Goal: Information Seeking & Learning: Learn about a topic

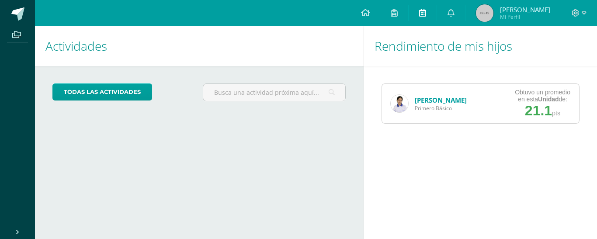
click at [436, 15] on link at bounding box center [422, 13] width 28 height 26
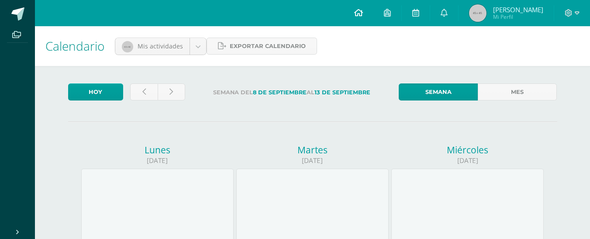
click at [363, 13] on icon at bounding box center [358, 13] width 9 height 8
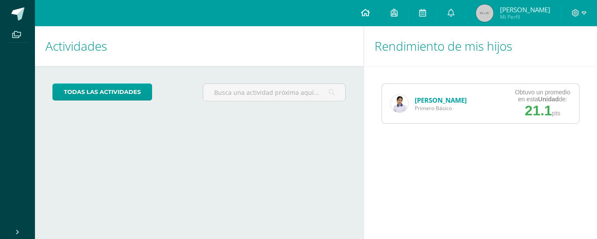
click at [370, 12] on icon at bounding box center [365, 13] width 9 height 8
click at [433, 102] on link "Victoria Monroy" at bounding box center [441, 100] width 52 height 9
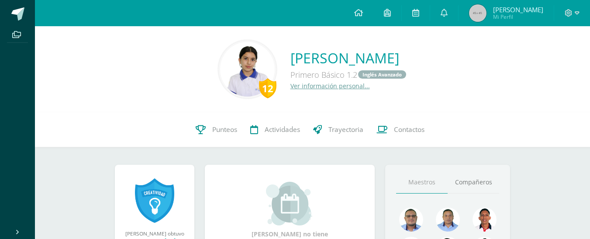
scroll to position [251, 0]
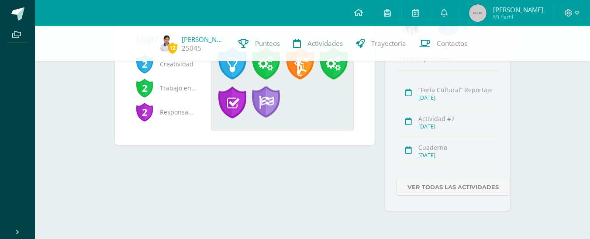
click at [408, 93] on icon at bounding box center [408, 92] width 7 height 7
click at [442, 97] on div "Sept. 13, 2025" at bounding box center [457, 97] width 78 height 7
click at [416, 187] on link "Ver todas las actividades" at bounding box center [453, 187] width 114 height 17
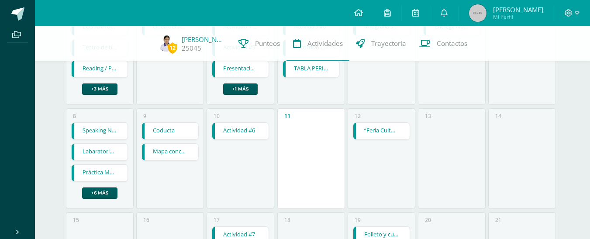
scroll to position [157, 0]
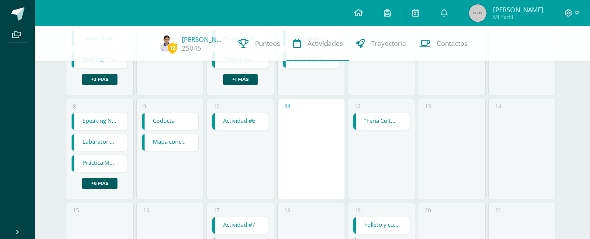
click at [374, 125] on link "“Feria Cultural” Reportaje" at bounding box center [381, 121] width 56 height 17
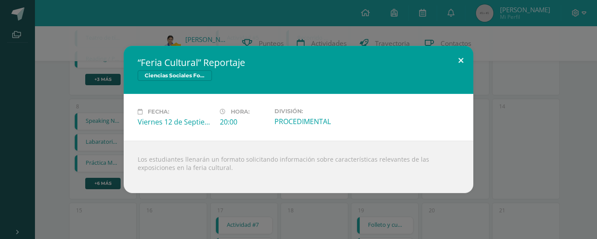
click at [460, 62] on button at bounding box center [460, 61] width 25 height 30
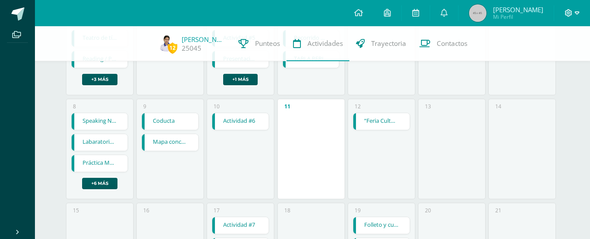
click at [577, 14] on icon at bounding box center [577, 12] width 5 height 3
click at [448, 12] on icon at bounding box center [444, 13] width 7 height 8
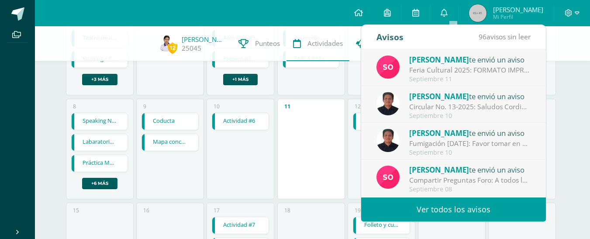
click at [427, 66] on div "Feria Cultural 2025: FORMATO IMPRIMIRLO PARA LA FERIA CULTURAL" at bounding box center [469, 70] width 121 height 10
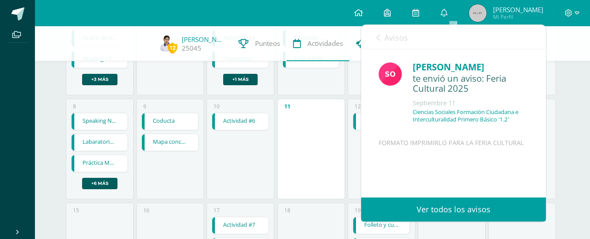
click at [436, 212] on link "Ver todos los avisos" at bounding box center [453, 209] width 185 height 24
click at [438, 111] on p "Ciencias Sociales Formación Ciudadana e Interculturalidad Primero Básico '1.2'" at bounding box center [471, 115] width 116 height 15
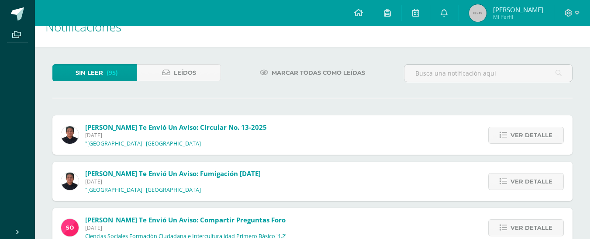
scroll to position [17, 0]
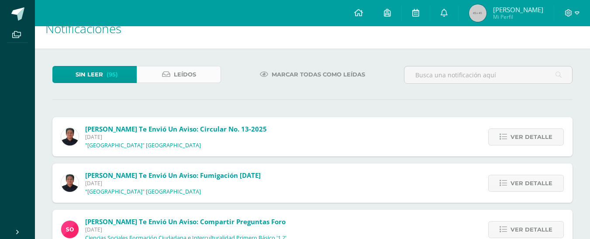
click at [188, 76] on span "Leídos" at bounding box center [185, 74] width 22 height 16
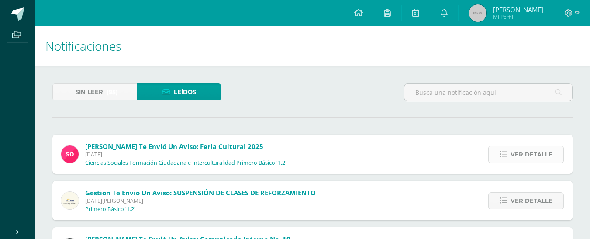
click at [504, 156] on icon at bounding box center [503, 154] width 7 height 7
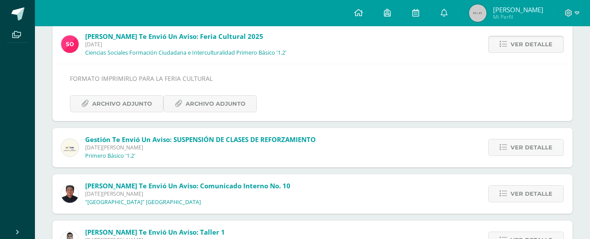
scroll to position [122, 0]
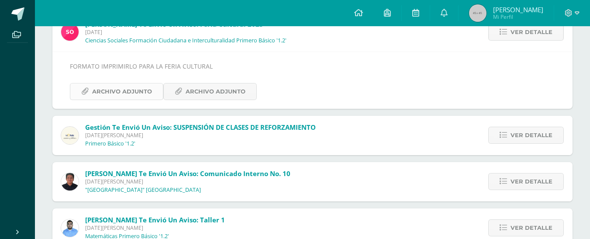
click at [120, 90] on span "Archivo Adjunto" at bounding box center [122, 91] width 60 height 16
click at [223, 89] on span "Archivo Adjunto" at bounding box center [216, 91] width 60 height 16
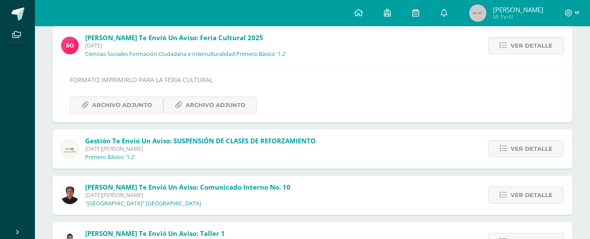
scroll to position [0, 0]
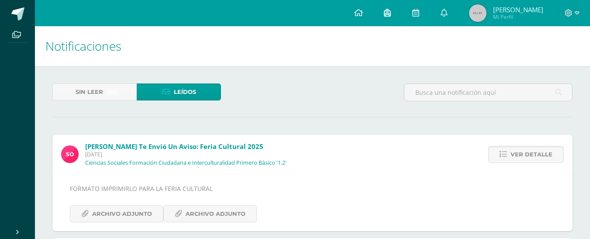
click at [391, 11] on link at bounding box center [387, 13] width 28 height 26
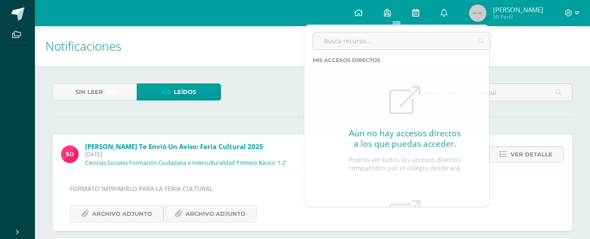
click at [420, 11] on link at bounding box center [416, 13] width 28 height 26
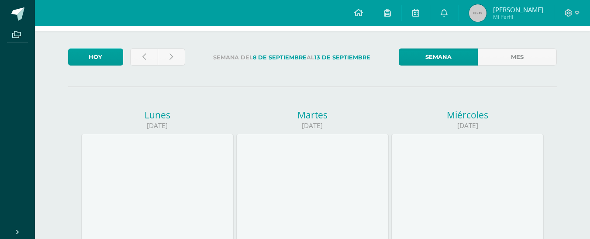
scroll to position [52, 0]
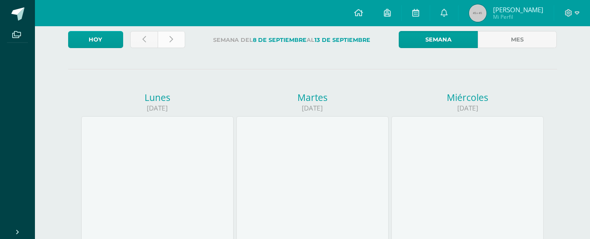
click at [177, 41] on link at bounding box center [172, 39] width 28 height 17
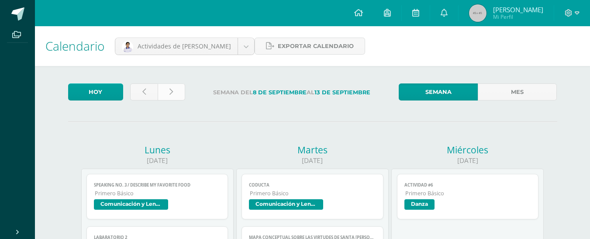
click at [167, 95] on link at bounding box center [172, 91] width 28 height 17
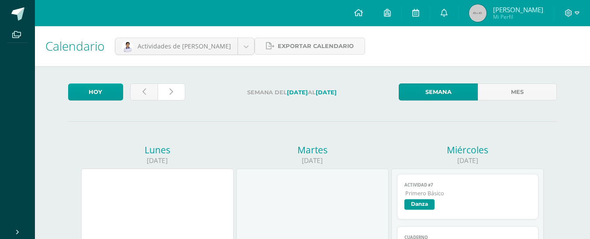
click at [167, 95] on link at bounding box center [172, 91] width 28 height 17
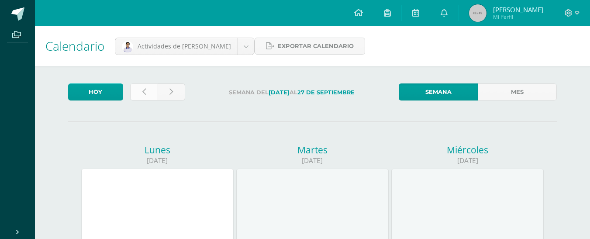
click at [138, 92] on link at bounding box center [144, 91] width 28 height 17
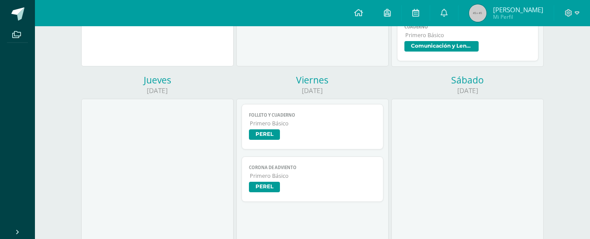
scroll to position [245, 0]
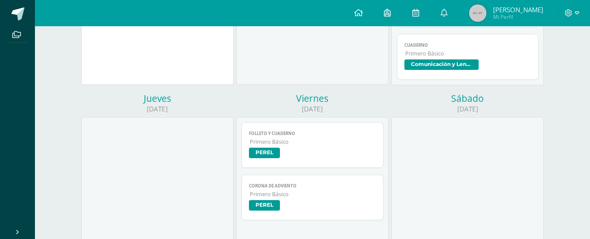
click at [265, 151] on span "PEREL" at bounding box center [264, 153] width 31 height 10
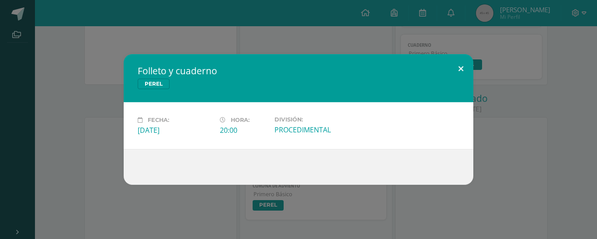
click at [463, 62] on button at bounding box center [460, 69] width 25 height 30
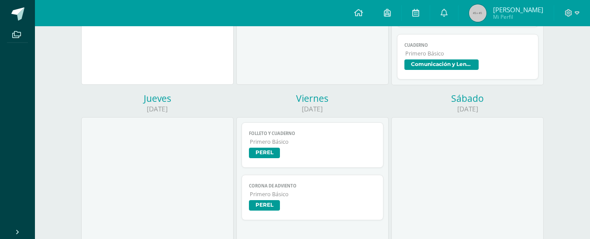
click at [264, 203] on span "PEREL" at bounding box center [264, 205] width 31 height 10
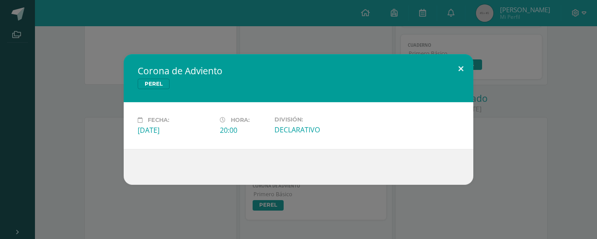
click at [460, 69] on button at bounding box center [460, 69] width 25 height 30
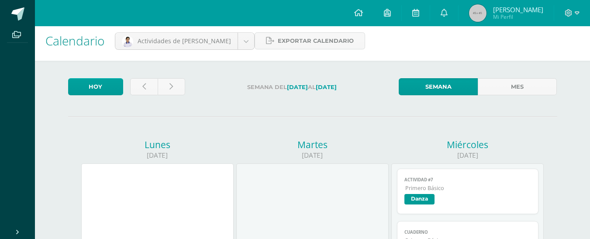
scroll to position [0, 0]
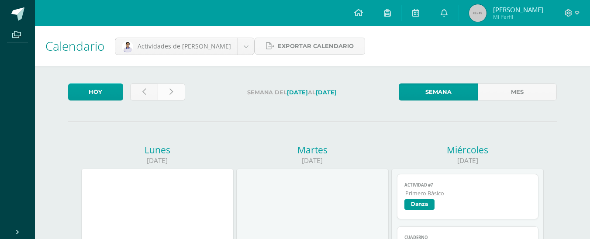
click at [172, 93] on icon at bounding box center [170, 91] width 3 height 7
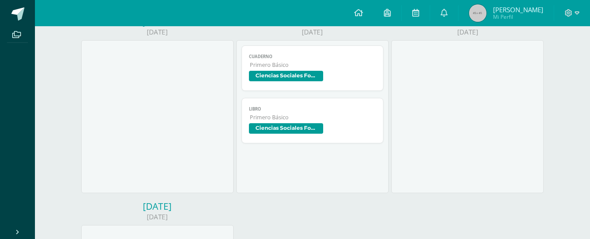
scroll to position [314, 0]
